Goal: Transaction & Acquisition: Purchase product/service

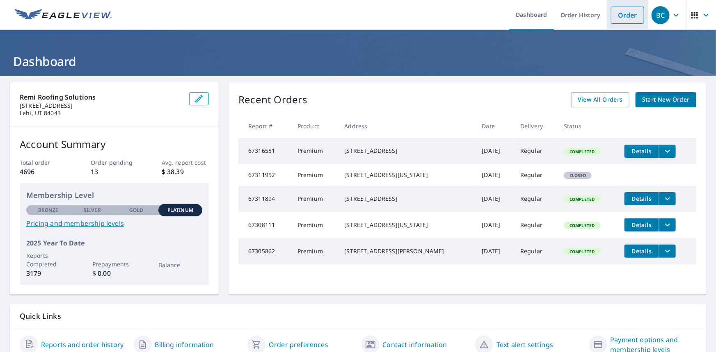
click at [615, 18] on link "Order" at bounding box center [627, 15] width 33 height 17
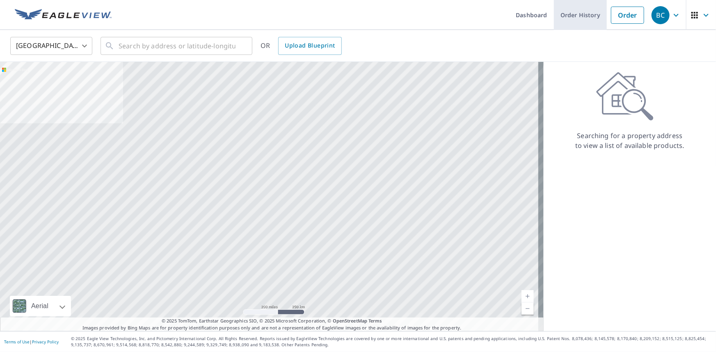
click at [578, 14] on link "Order History" at bounding box center [580, 15] width 53 height 30
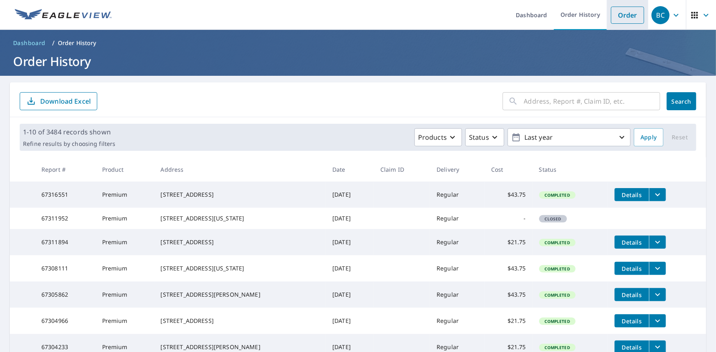
click at [626, 13] on link "Order" at bounding box center [627, 15] width 33 height 17
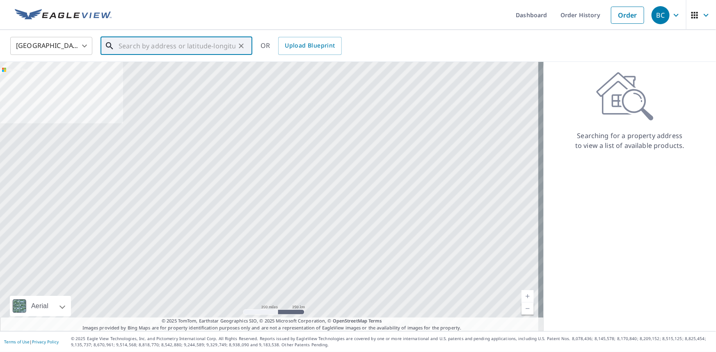
click at [205, 47] on input "text" at bounding box center [177, 45] width 117 height 23
paste input "[STREET_ADDRESS]"
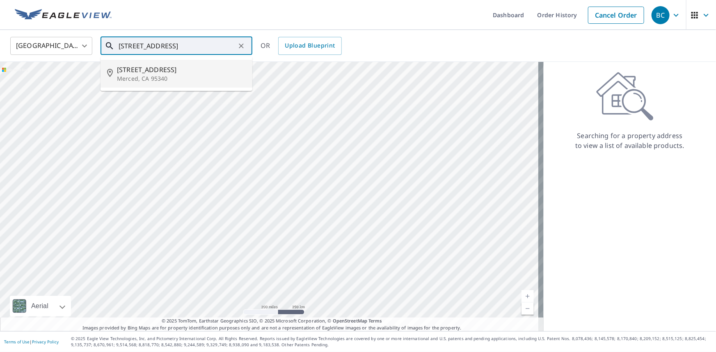
paste input "95340-2788"
click at [180, 82] on p "Merced, CA 95340" at bounding box center [181, 79] width 129 height 8
type input "[STREET_ADDRESS]"
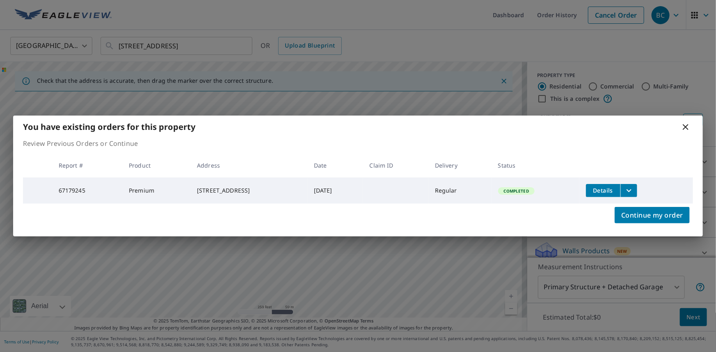
click at [685, 125] on icon at bounding box center [685, 127] width 6 height 6
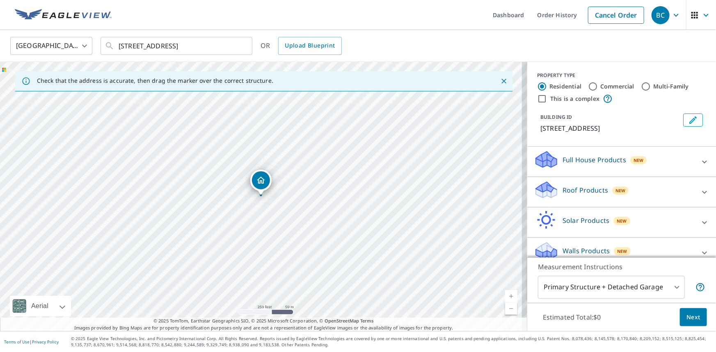
click at [660, 291] on body "BC BC Dashboard Order History Cancel Order [DEMOGRAPHIC_DATA][GEOGRAPHIC_DATA] …" at bounding box center [358, 176] width 716 height 352
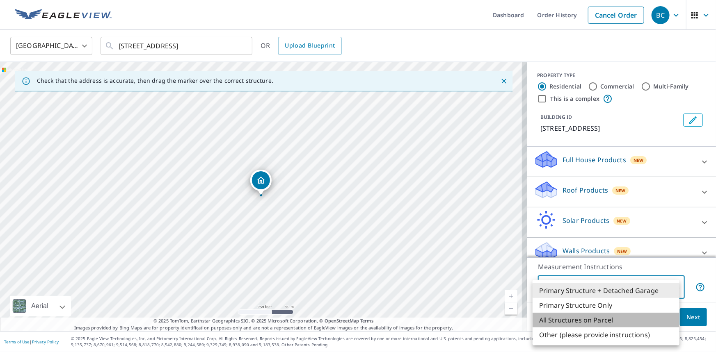
click at [611, 321] on li "All Structures on Parcel" at bounding box center [605, 320] width 147 height 15
type input "3"
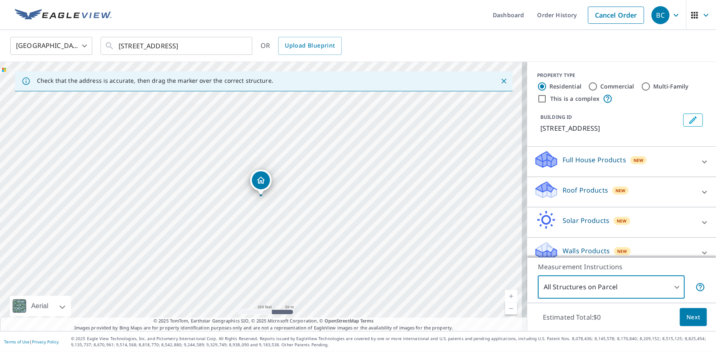
click at [689, 320] on span "Next" at bounding box center [693, 317] width 14 height 10
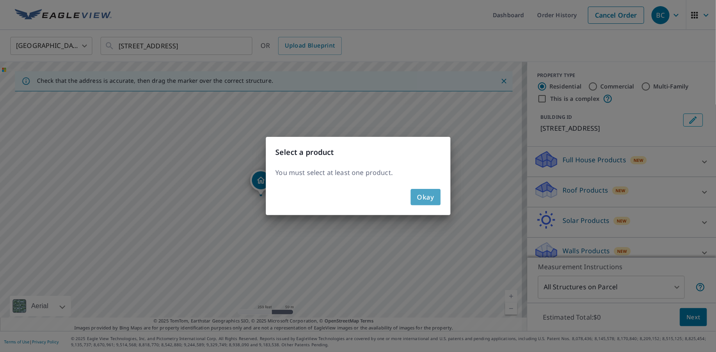
click at [426, 200] on span "Okay" at bounding box center [425, 196] width 17 height 11
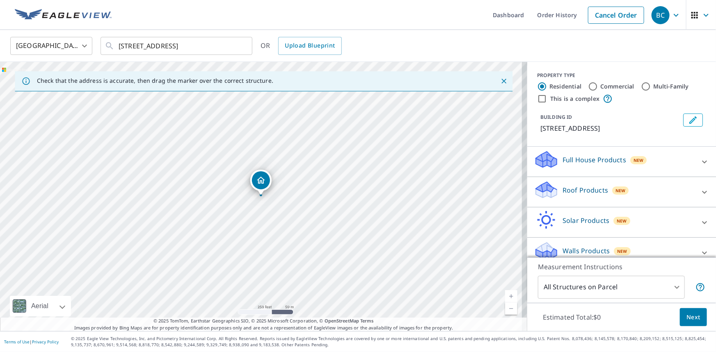
click at [702, 192] on icon at bounding box center [704, 192] width 5 height 3
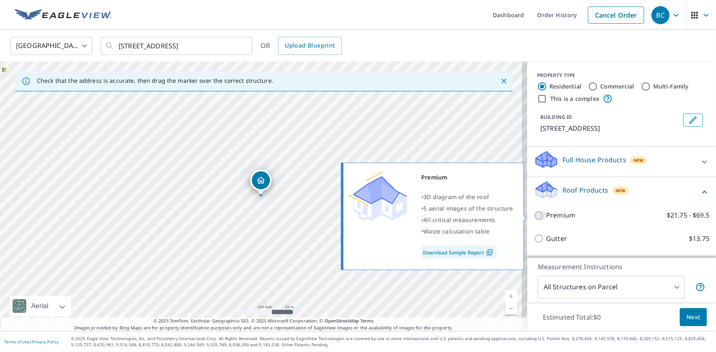
click at [533, 214] on input "Premium $21.75 - $69.5" at bounding box center [539, 216] width 12 height 10
checkbox input "true"
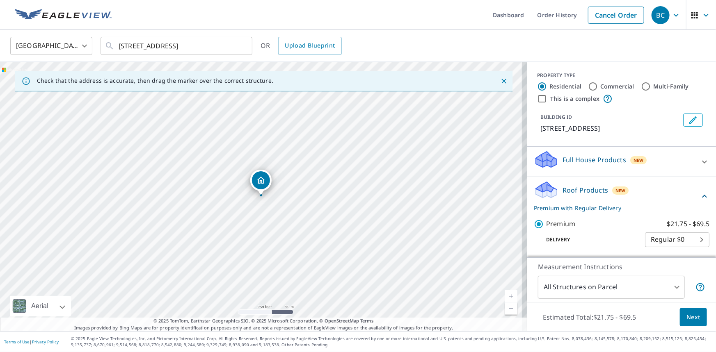
click at [691, 316] on span "Next" at bounding box center [693, 317] width 14 height 10
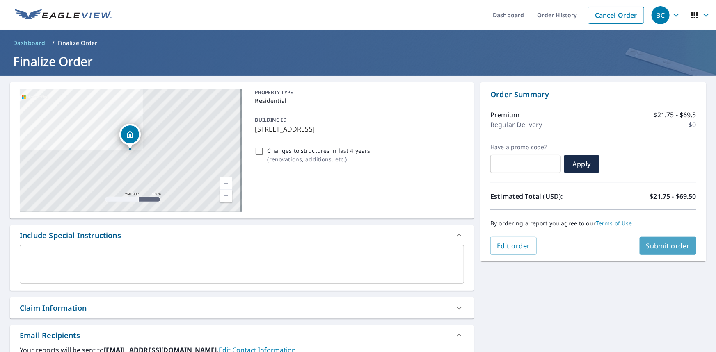
click at [661, 246] on span "Submit order" at bounding box center [668, 246] width 44 height 9
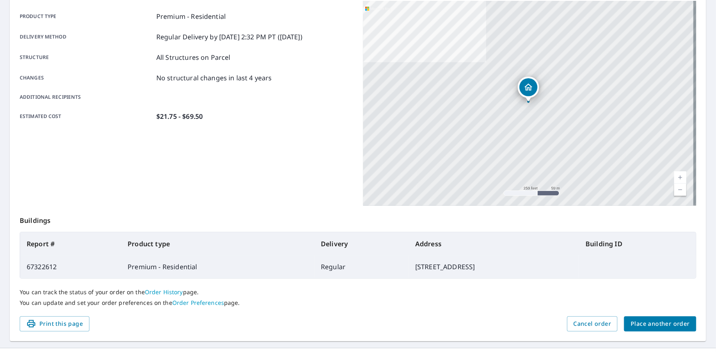
scroll to position [130, 0]
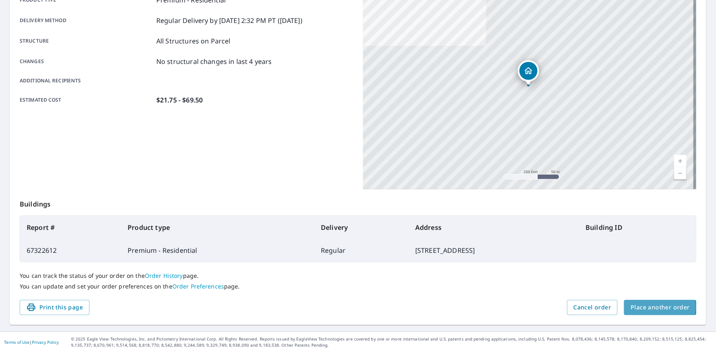
click at [636, 307] on span "Place another order" at bounding box center [659, 308] width 59 height 10
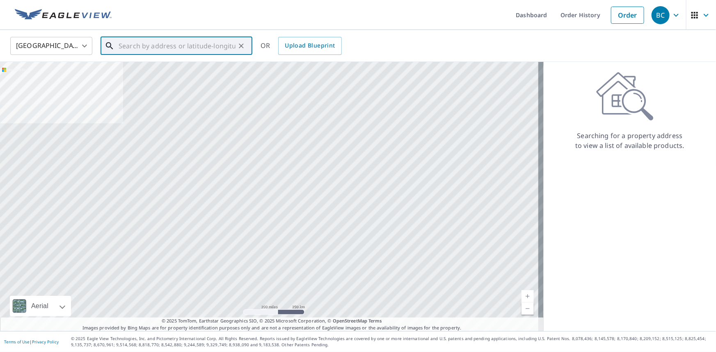
click at [151, 45] on input "text" at bounding box center [177, 45] width 117 height 23
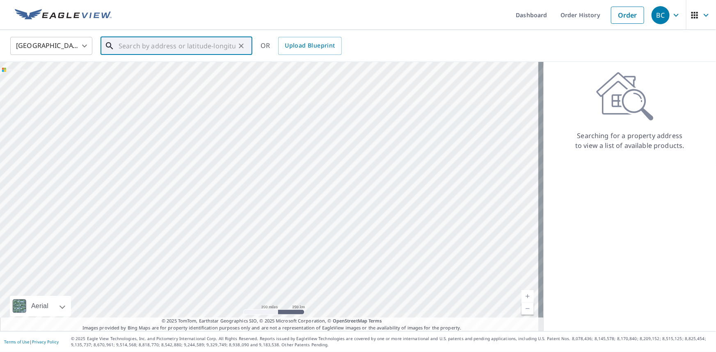
paste input "95340-2788"
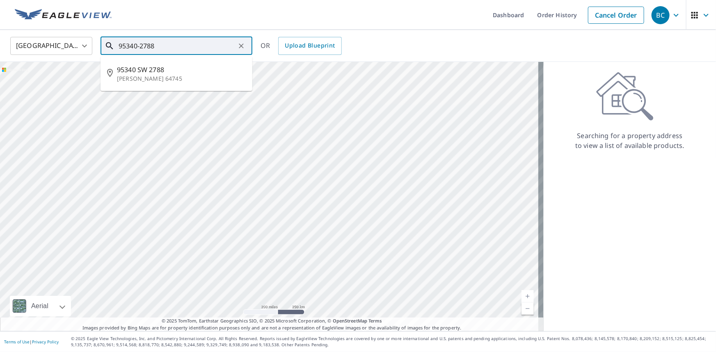
click at [119, 46] on input "95340-2788" at bounding box center [177, 45] width 117 height 23
paste input "[STREET_ADDRESS]"
click at [156, 78] on p "Merced, CA 95340" at bounding box center [181, 79] width 129 height 8
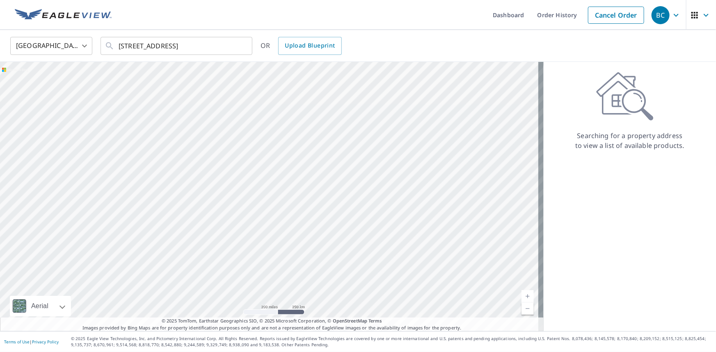
type input "[STREET_ADDRESS]"
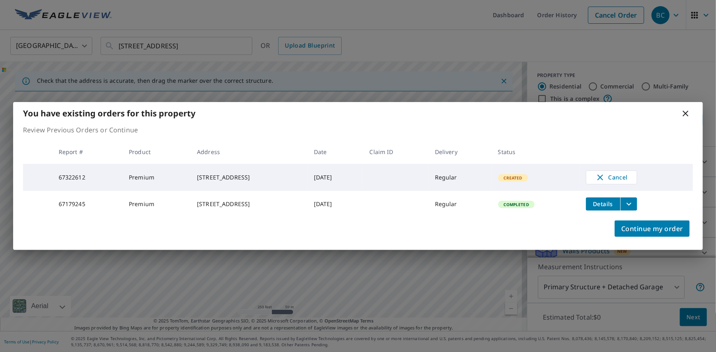
click at [683, 110] on icon at bounding box center [685, 114] width 10 height 10
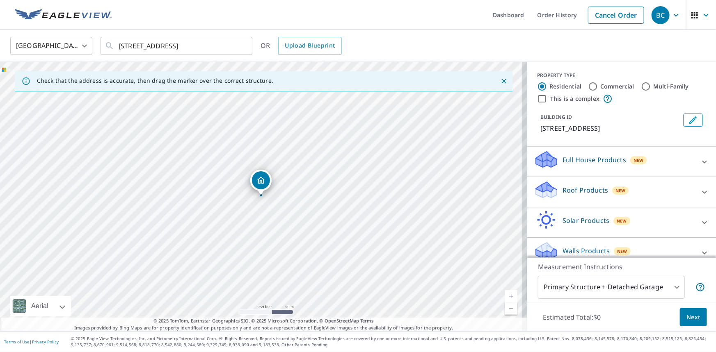
click at [652, 186] on div "Roof Products New" at bounding box center [613, 191] width 161 height 23
click at [668, 168] on div "Full House Products New" at bounding box center [613, 161] width 161 height 23
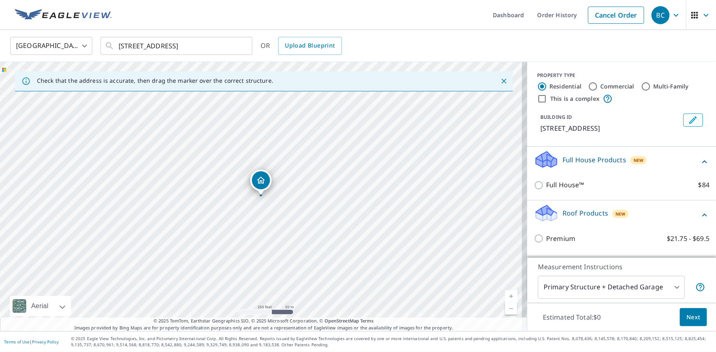
click at [668, 168] on div "Full House Products New" at bounding box center [616, 161] width 166 height 23
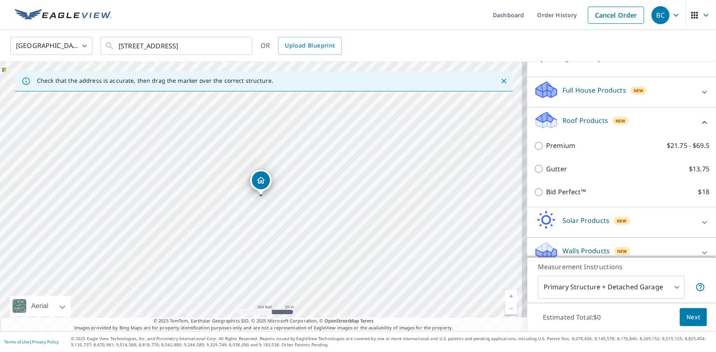
scroll to position [80, 0]
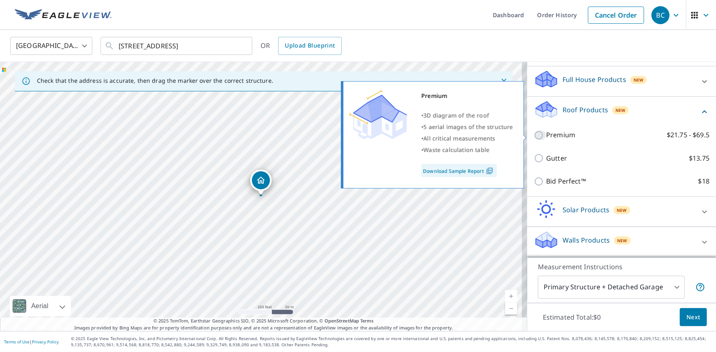
click at [534, 134] on input "Premium $21.75 - $69.5" at bounding box center [539, 135] width 12 height 10
checkbox input "true"
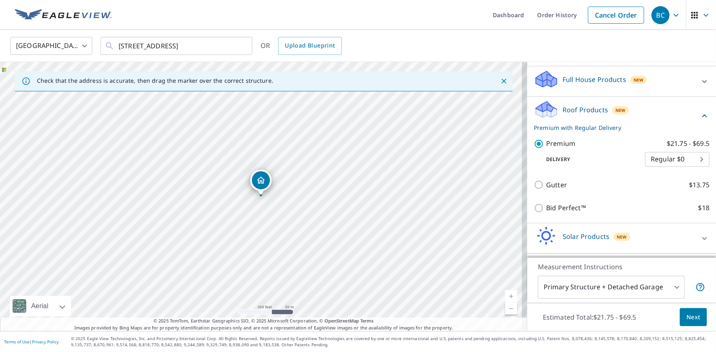
scroll to position [107, 0]
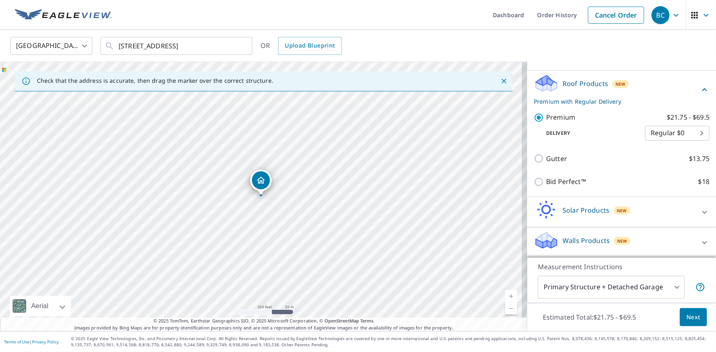
click at [679, 131] on body "BC BC Dashboard Order History Cancel Order [DEMOGRAPHIC_DATA][GEOGRAPHIC_DATA] …" at bounding box center [358, 176] width 716 height 352
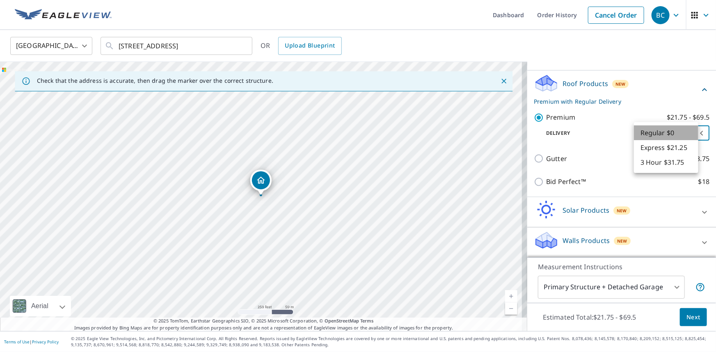
click at [679, 131] on li "Regular $0" at bounding box center [666, 132] width 64 height 15
click at [673, 286] on body "BC BC Dashboard Order History Cancel Order [DEMOGRAPHIC_DATA][GEOGRAPHIC_DATA] …" at bounding box center [358, 176] width 716 height 352
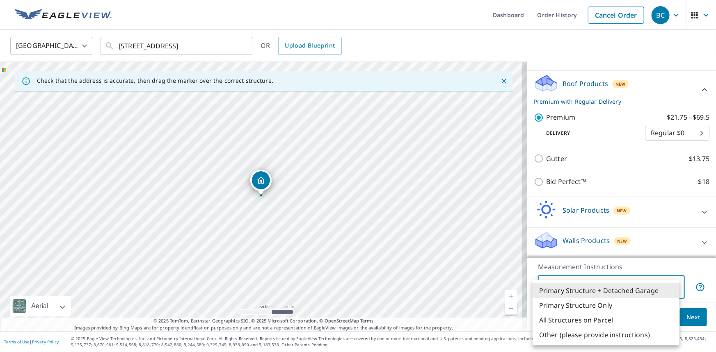
click at [599, 291] on li "Primary Structure + Detached Garage" at bounding box center [605, 290] width 147 height 15
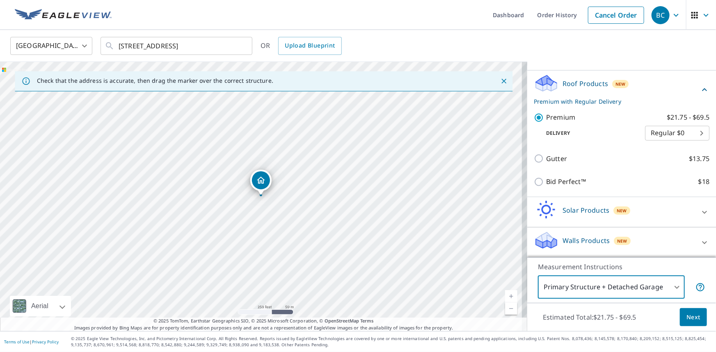
click at [655, 285] on body "BC BC Dashboard Order History Cancel Order [DEMOGRAPHIC_DATA][GEOGRAPHIC_DATA] …" at bounding box center [358, 176] width 716 height 352
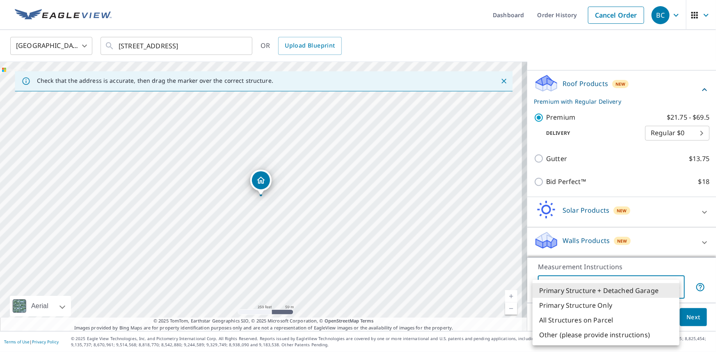
click at [584, 336] on li "Other (please provide instructions)" at bounding box center [605, 335] width 147 height 15
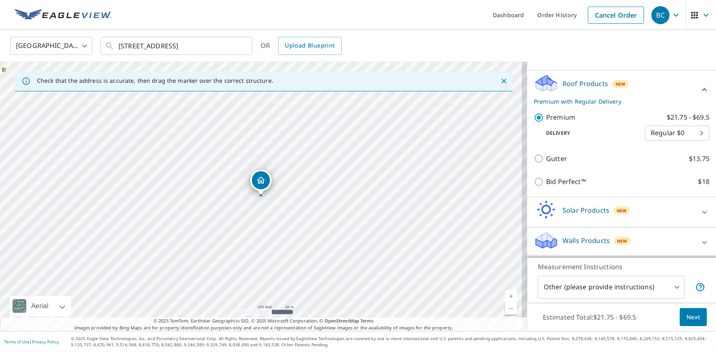
click at [603, 286] on body "BC BC Dashboard Order History Cancel Order [DEMOGRAPHIC_DATA][GEOGRAPHIC_DATA] …" at bounding box center [358, 176] width 716 height 352
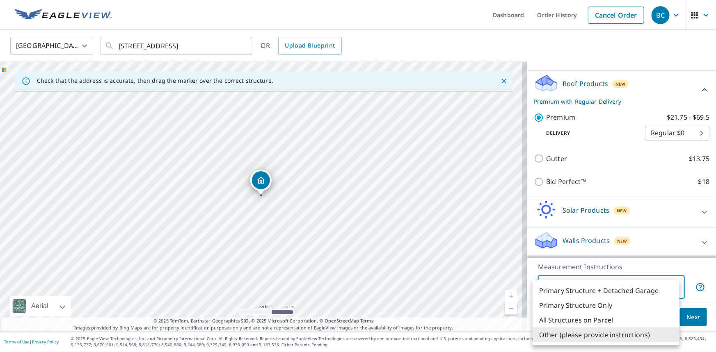
click at [603, 289] on li "Primary Structure + Detached Garage" at bounding box center [605, 290] width 147 height 15
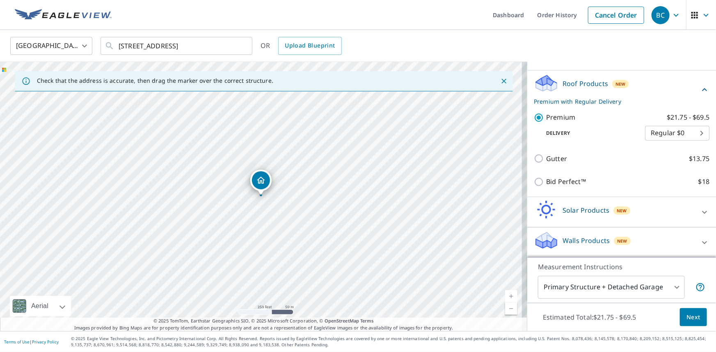
click at [609, 289] on body "BC BC Dashboard Order History Cancel Order [DEMOGRAPHIC_DATA][GEOGRAPHIC_DATA] …" at bounding box center [358, 176] width 716 height 352
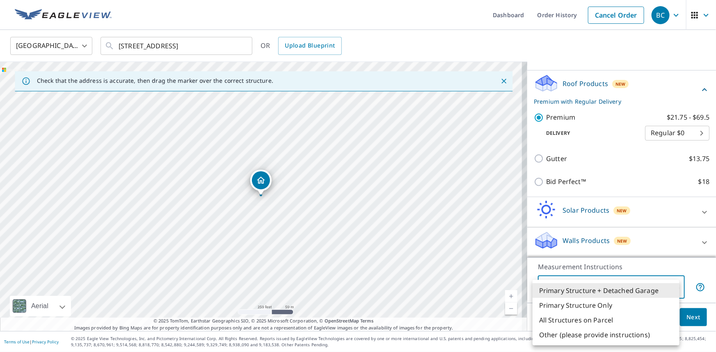
click at [693, 258] on div at bounding box center [358, 176] width 716 height 352
click at [668, 287] on body "BC BC Dashboard Order History Cancel Order [DEMOGRAPHIC_DATA][GEOGRAPHIC_DATA] …" at bounding box center [358, 176] width 716 height 352
click at [572, 336] on li "Other (please provide instructions)" at bounding box center [605, 335] width 147 height 15
type input "5"
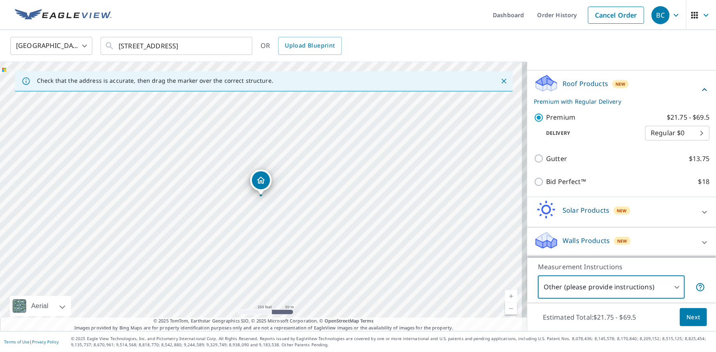
click at [686, 312] on span "Next" at bounding box center [693, 317] width 14 height 10
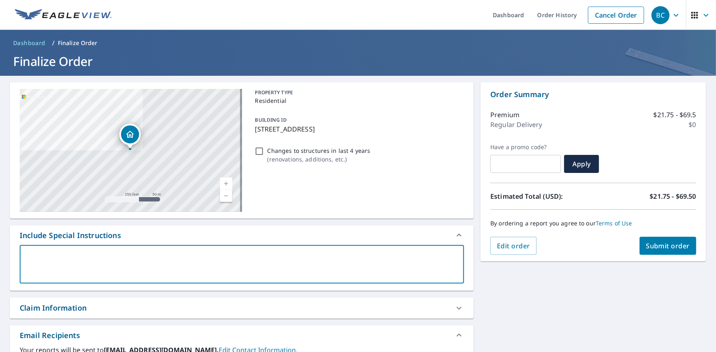
click at [89, 258] on textarea at bounding box center [241, 264] width 433 height 23
click at [43, 258] on textarea at bounding box center [241, 264] width 433 height 23
paste textarea "Try ordering a new EV with detached structure"
type textarea "Try ordering a new EV with detached structure"
type textarea "x"
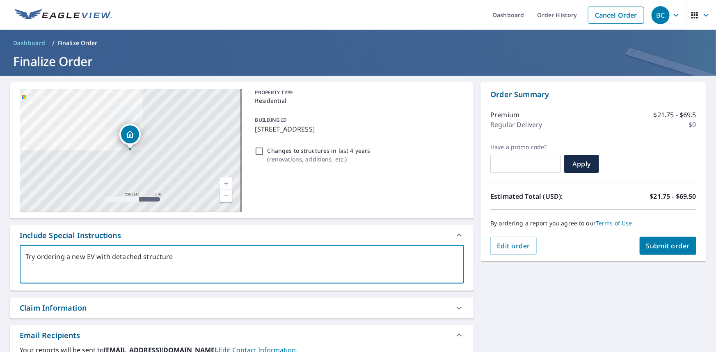
drag, startPoint x: 94, startPoint y: 257, endPoint x: 3, endPoint y: 262, distance: 91.2
click at [4, 262] on div "[STREET_ADDRESS] Aerial Road A standard road map Aerial A detailed look from ab…" at bounding box center [358, 288] width 716 height 425
type textarea "with detached structure"
type textarea "x"
type textarea "Pwith detached structure"
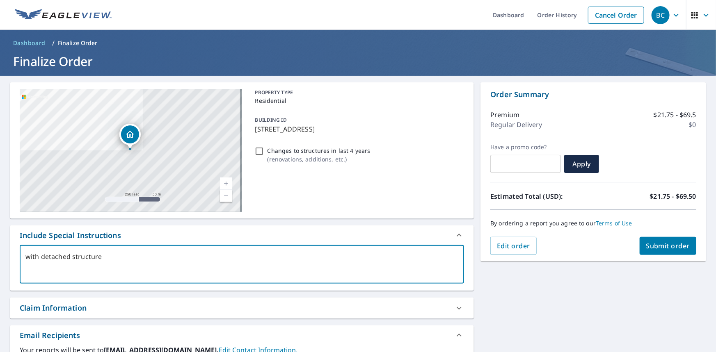
type textarea "x"
type textarea "Plwith detached structure"
type textarea "x"
type textarea "Plewith detached structure"
type textarea "x"
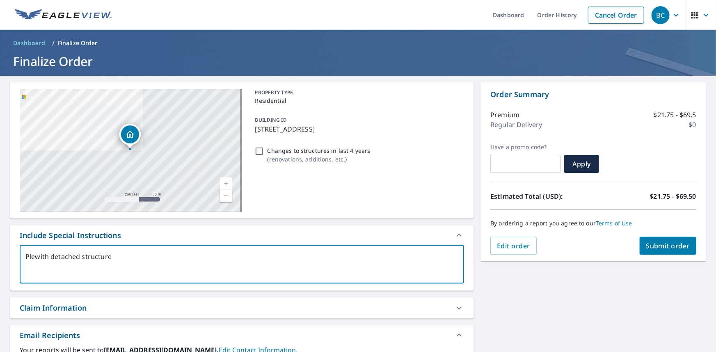
type textarea "Pleawith detached structure"
type textarea "x"
type textarea "Pleaswith detached structure"
type textarea "x"
type textarea "Pleasewith detached structure"
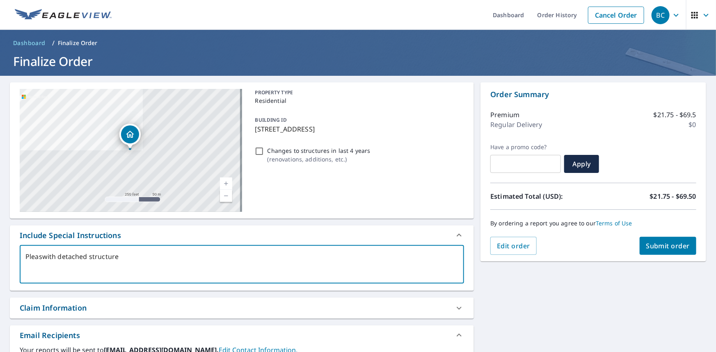
type textarea "x"
type textarea "Please with detached structure"
type textarea "x"
type textarea "Please pwith detached structure"
type textarea "x"
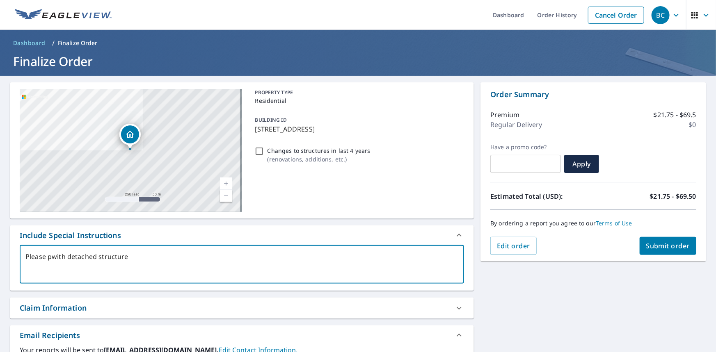
type textarea "Please prwith detached structure"
type textarea "x"
type textarea "Please prowith detached structure"
type textarea "x"
type textarea "Please provwith detached structure"
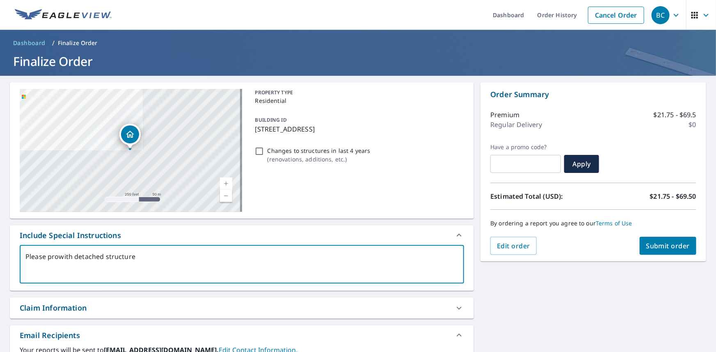
type textarea "x"
type textarea "Please proviwith detached structure"
type textarea "x"
type textarea "Please providwith detached structure"
type textarea "x"
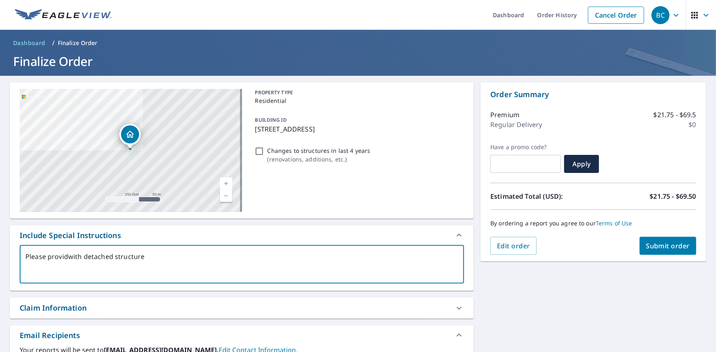
type textarea "Please providewith detached structure"
type textarea "x"
type textarea "Please provide with detached structure"
type textarea "x"
type textarea "Please provide nwith detached structure"
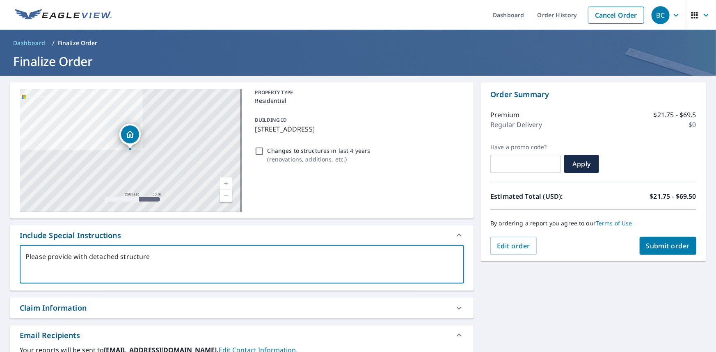
type textarea "x"
type textarea "Please provide newith detached structure"
type textarea "x"
type textarea "Please provide newwith detached structure"
type textarea "x"
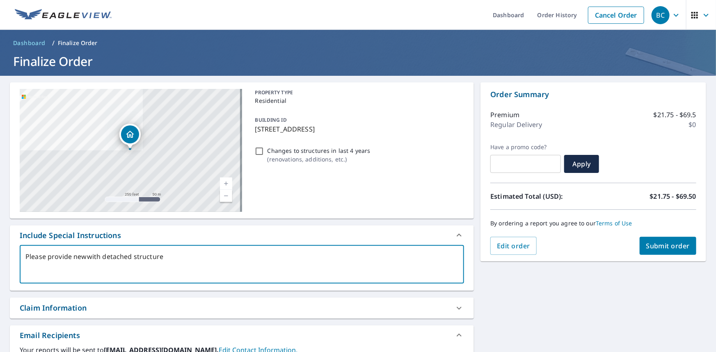
type textarea "Please provide new with detached structure"
type textarea "x"
type textarea "Please provide new Ewith detached structure"
type textarea "x"
type textarea "Please provide new EVwith detached structure"
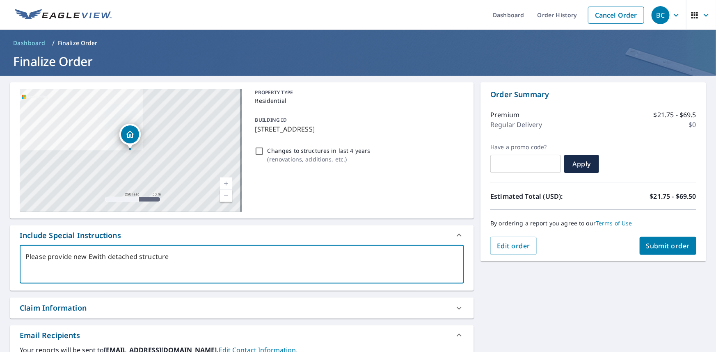
type textarea "x"
type textarea "Please provide new EV with detached structure"
type textarea "x"
type textarea "Please provide new EV with detached structure"
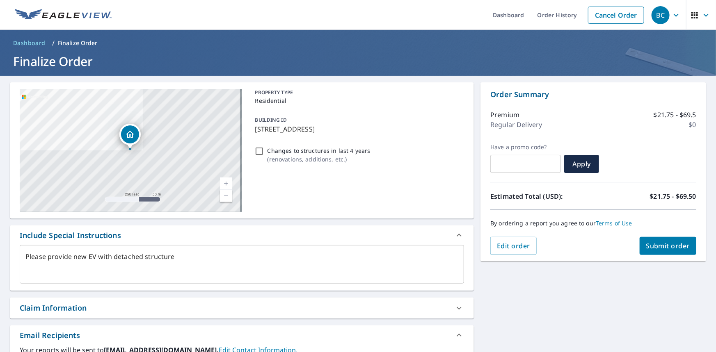
click at [98, 258] on textarea "Please provide new EV with detached structure" at bounding box center [241, 264] width 433 height 23
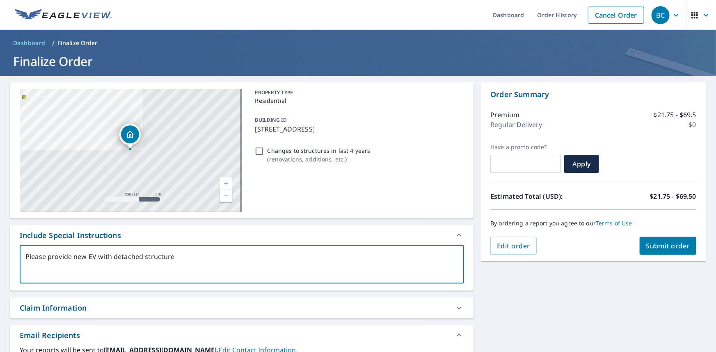
click at [180, 258] on textarea "Please provide new EV with detached structure" at bounding box center [241, 264] width 433 height 23
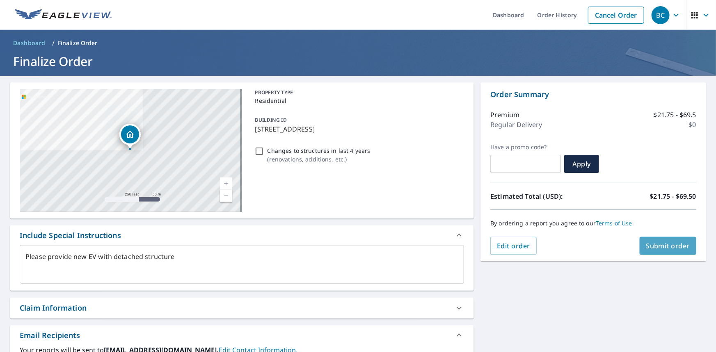
click at [646, 246] on span "Submit order" at bounding box center [668, 246] width 44 height 9
type textarea "x"
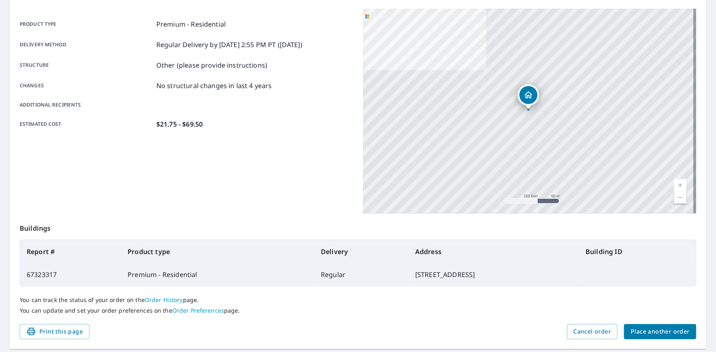
scroll to position [130, 0]
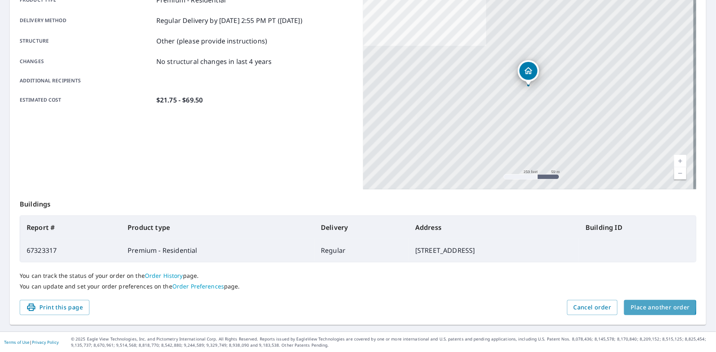
click at [630, 305] on span "Place another order" at bounding box center [659, 308] width 59 height 10
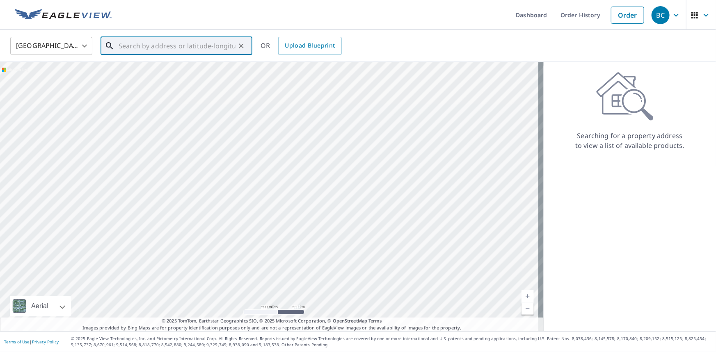
click at [169, 45] on input "text" at bounding box center [177, 45] width 117 height 23
paste input "[STREET_ADDRESS]"
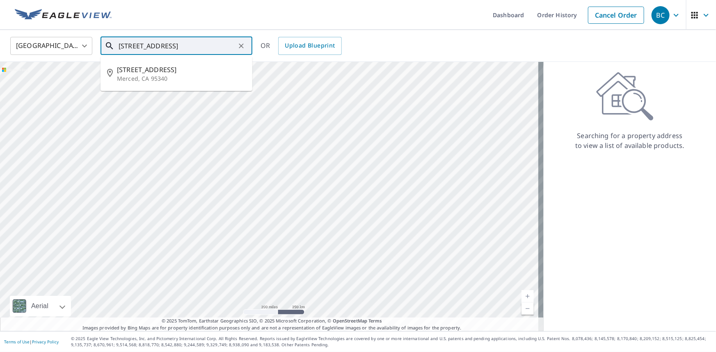
paste input "95340-2788"
click at [180, 77] on p "Merced, CA 95340" at bounding box center [181, 79] width 129 height 8
type input "[STREET_ADDRESS]"
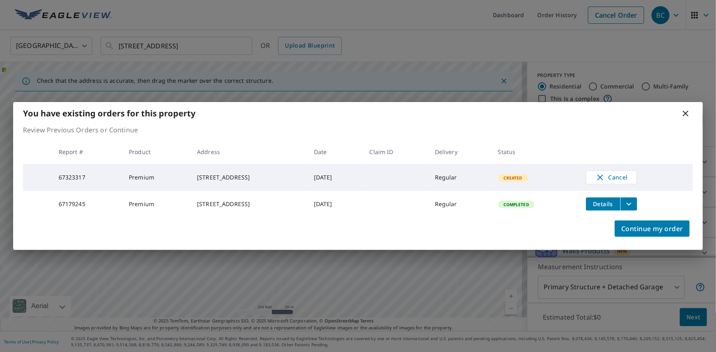
click at [462, 179] on td "Regular" at bounding box center [459, 177] width 63 height 27
click at [661, 234] on span "Continue my order" at bounding box center [652, 228] width 62 height 11
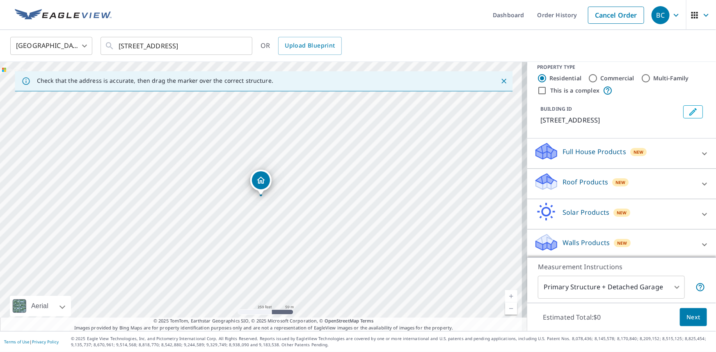
scroll to position [10, 0]
